Goal: Information Seeking & Learning: Learn about a topic

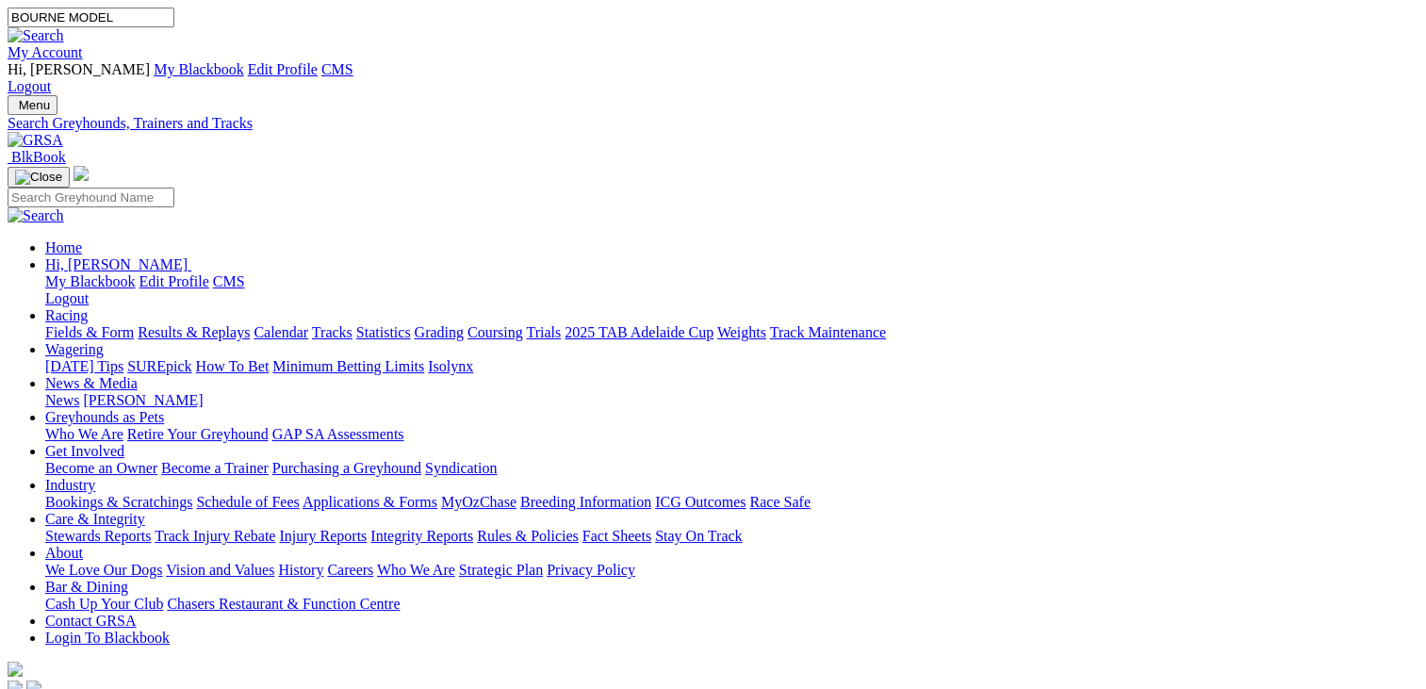
type input "BOURNE MODEL"
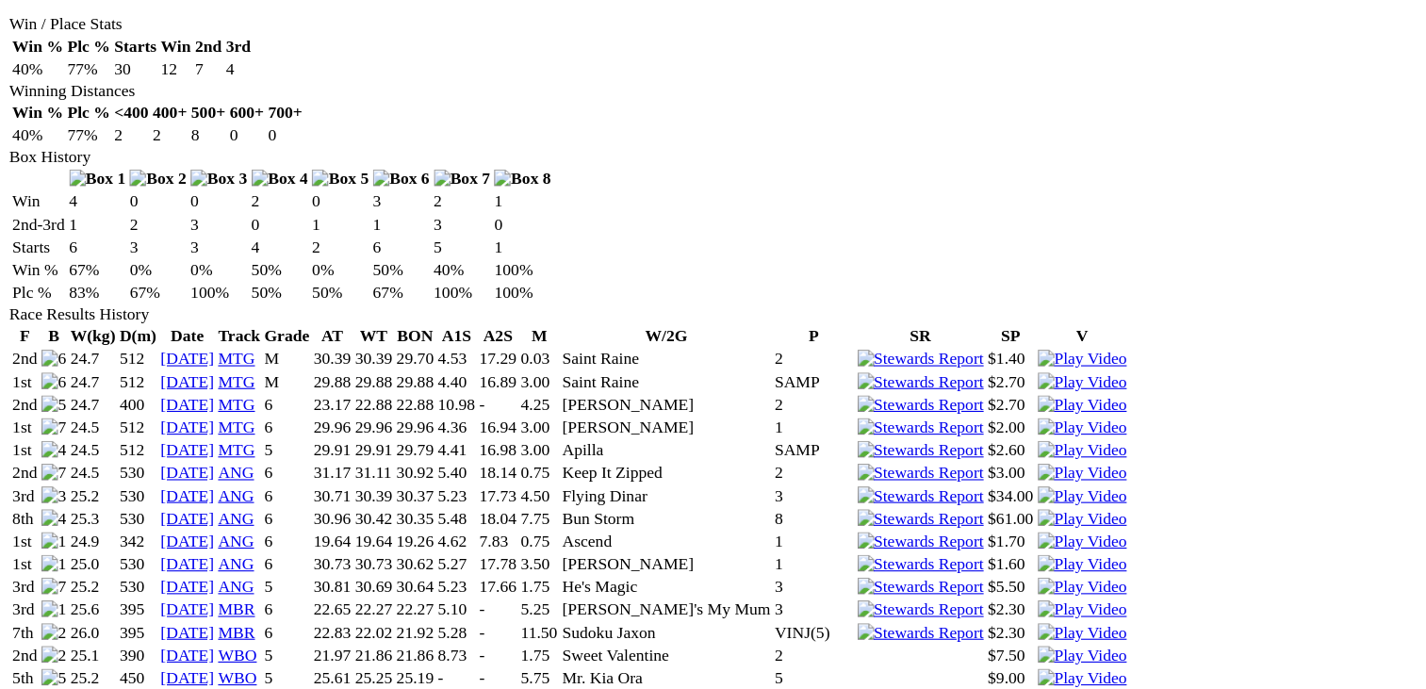
scroll to position [1185, 0]
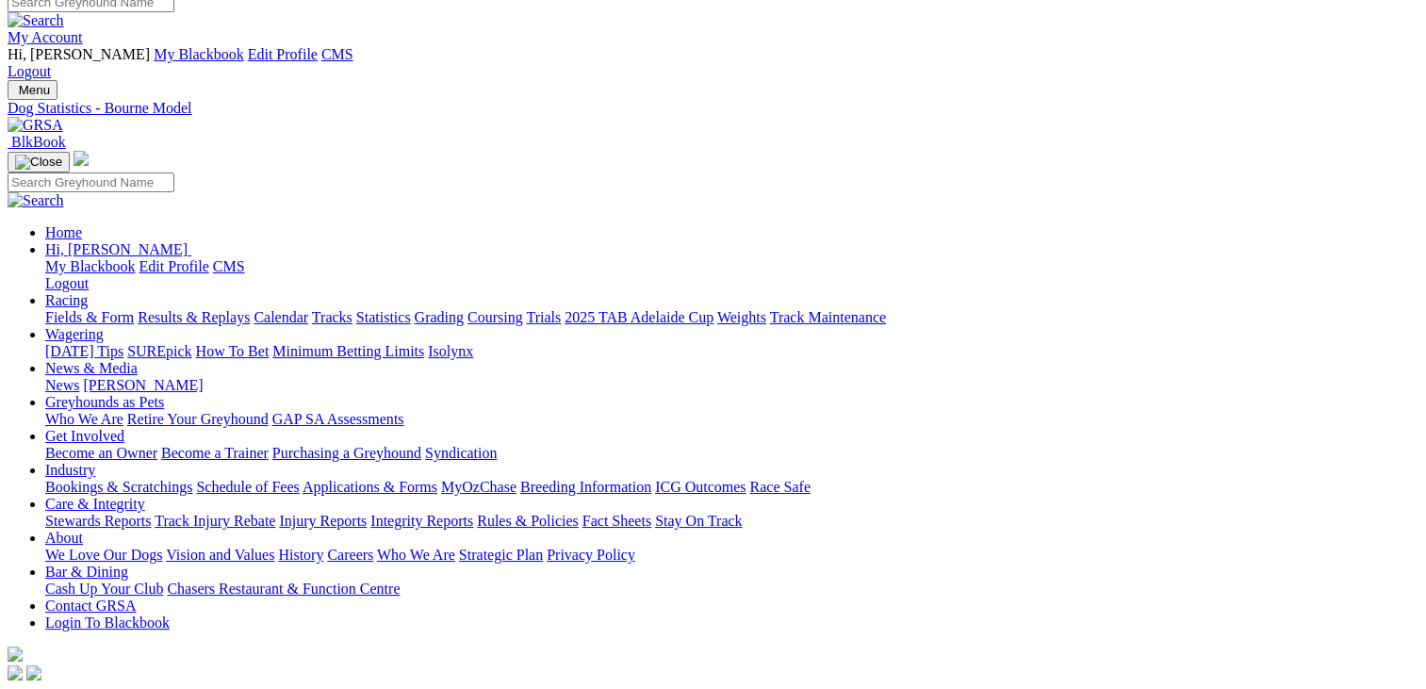
scroll to position [0, 0]
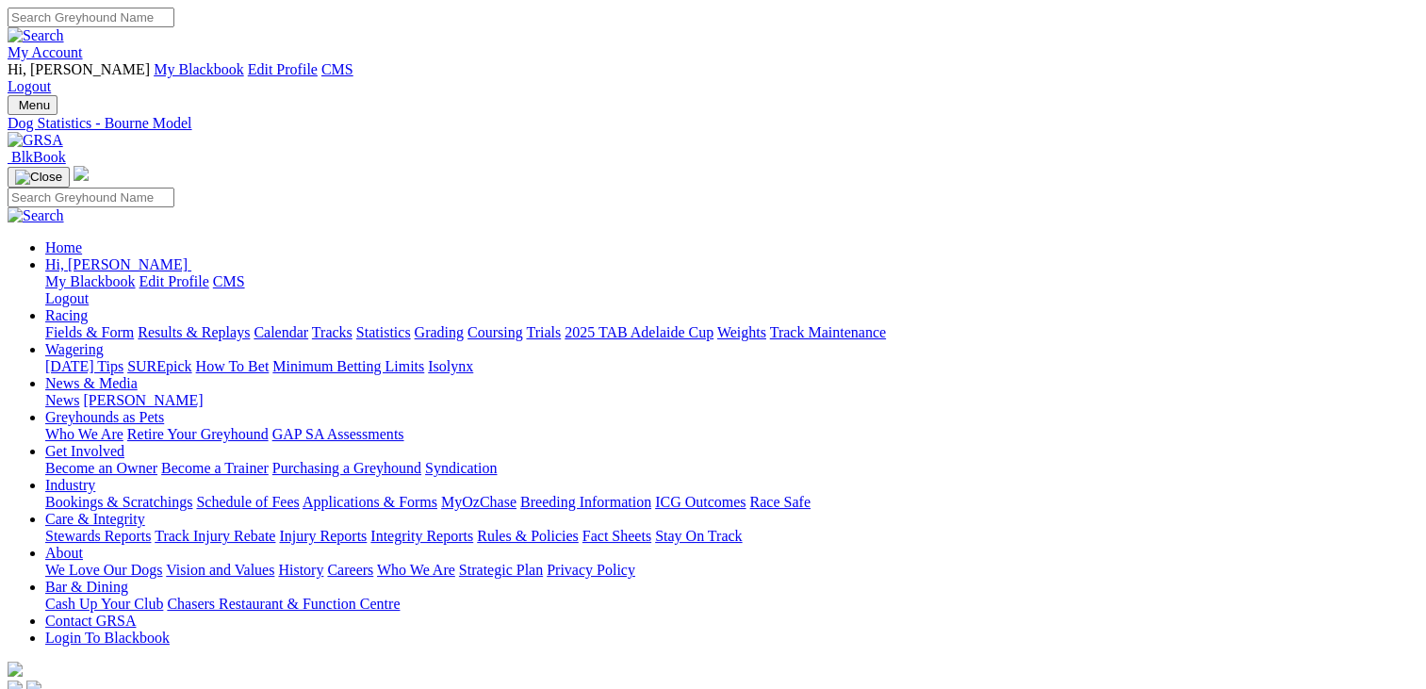
click at [174, 27] on input "Search" at bounding box center [91, 18] width 167 height 20
type input "MALLEE BEUAUTY"
type input "MALLEE BEAUTY"
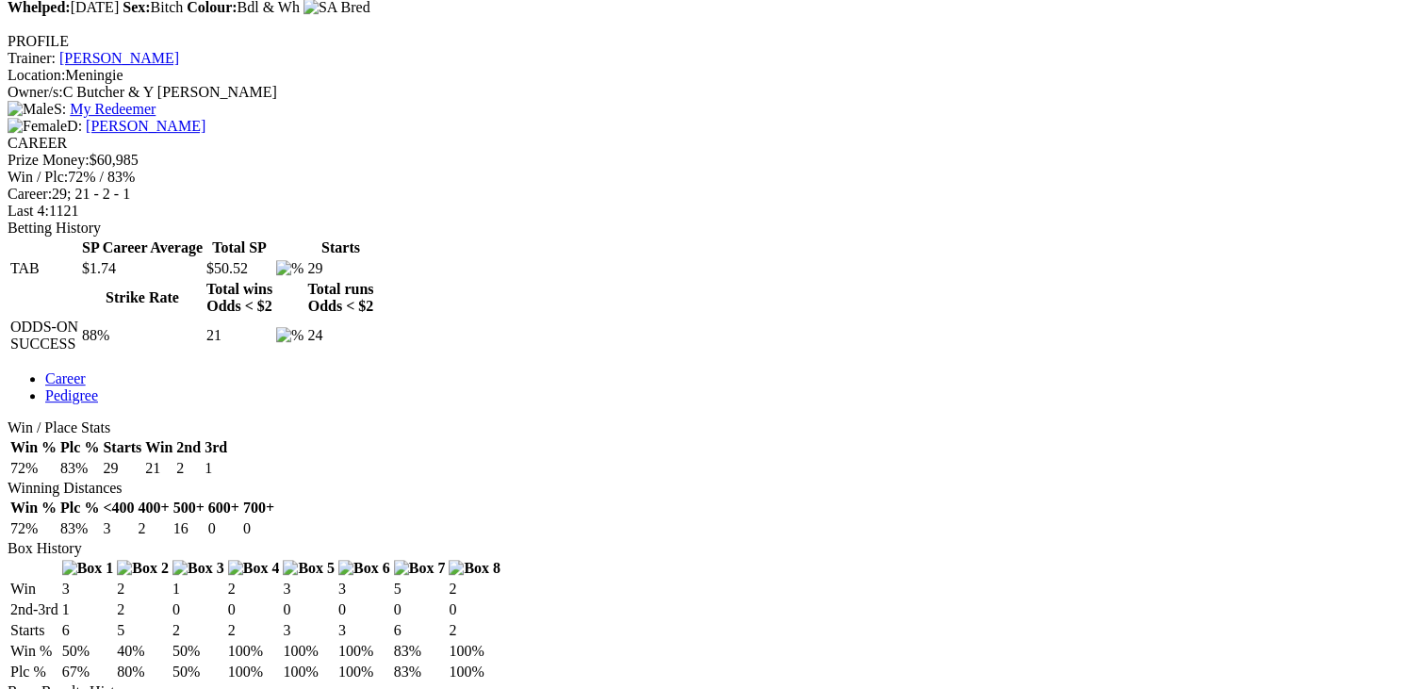
scroll to position [841, 0]
